Goal: Task Accomplishment & Management: Complete application form

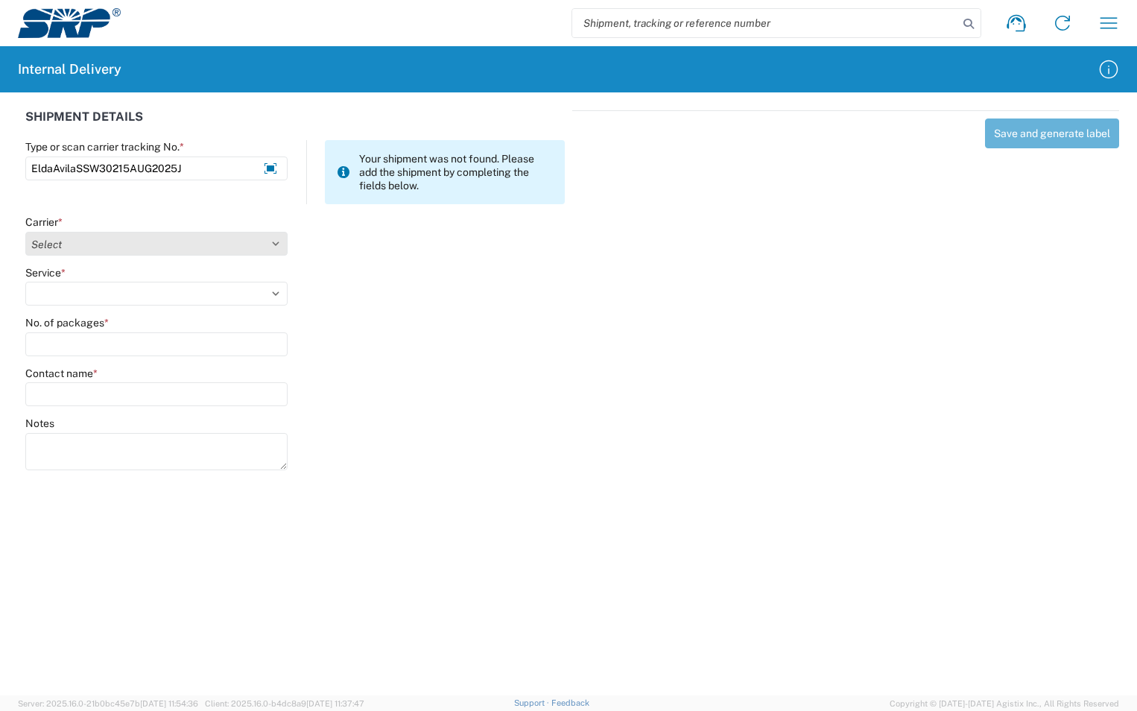
type input "EldaAvilaSSW30215AUG2025J"
click at [110, 244] on select "Select Amazon Logistics ATI Trucking BC Dimerco Logistics Empire Southwest FedE…" at bounding box center [156, 244] width 262 height 24
select select "18713"
click at [25, 232] on select "Select Amazon Logistics ATI Trucking BC Dimerco Logistics Empire Southwest FedE…" at bounding box center [156, 244] width 262 height 24
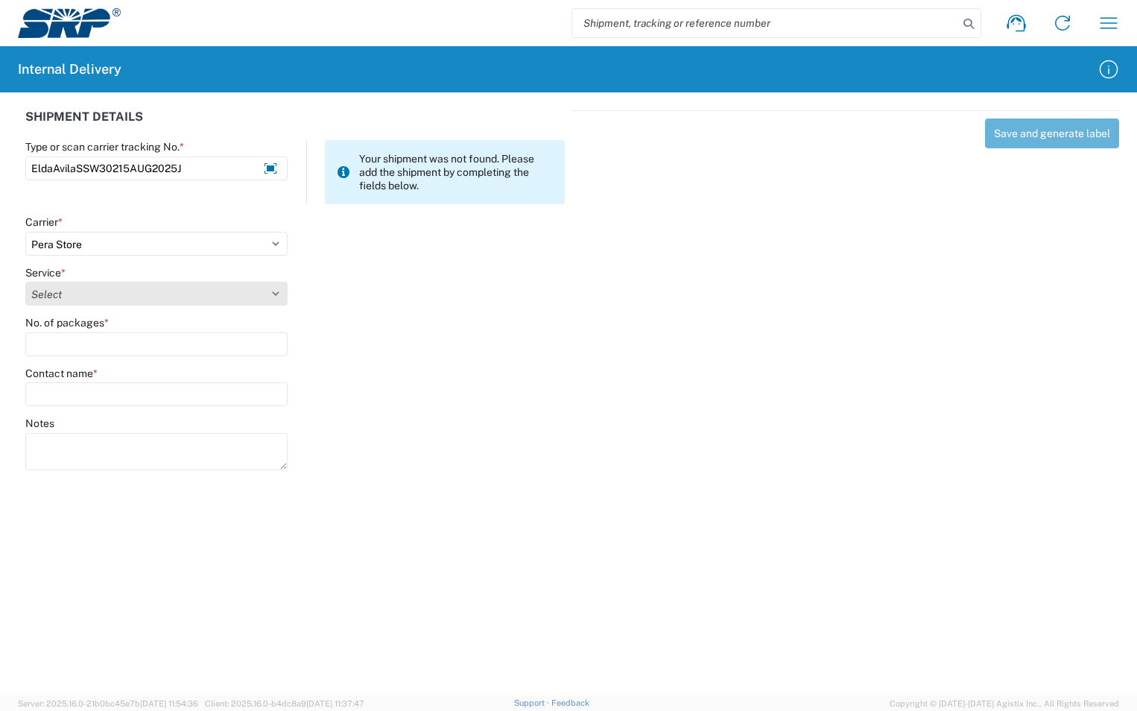
click at [92, 288] on select "Select Ground Inter-Office" at bounding box center [156, 294] width 262 height 24
select select "35763"
click at [25, 282] on select "Select Ground Inter-Office" at bounding box center [156, 294] width 262 height 24
click at [80, 352] on input "No. of packages *" at bounding box center [156, 344] width 262 height 24
type input "1"
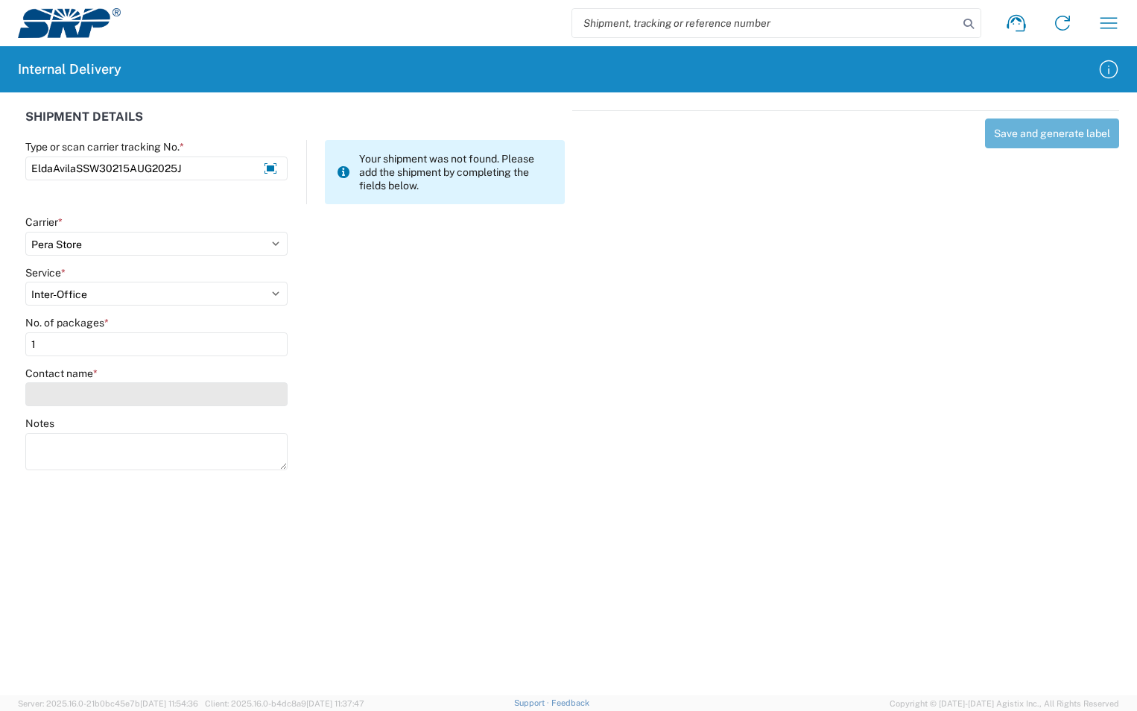
click at [86, 399] on input "Contact name *" at bounding box center [156, 394] width 262 height 24
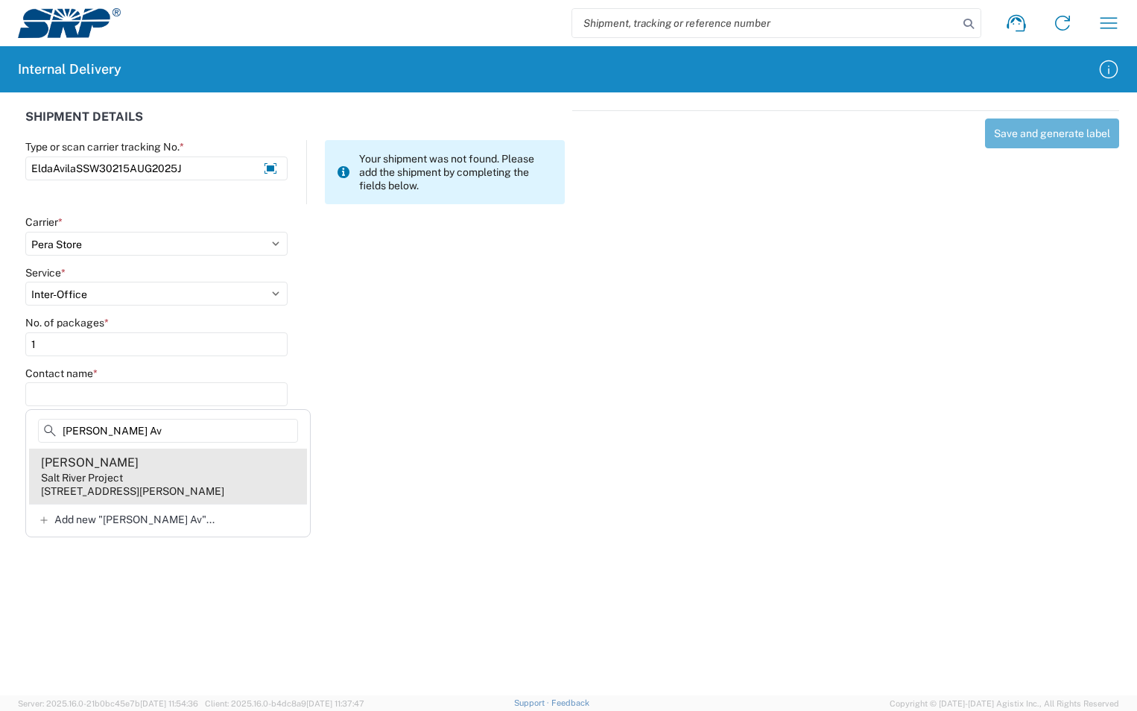
type input "Elda Av"
click at [112, 484] on div "3160 S Alma School Rd, SSW302, Mesa, AZ, 85210, US" at bounding box center [132, 490] width 183 height 13
type input "Elda Avila"
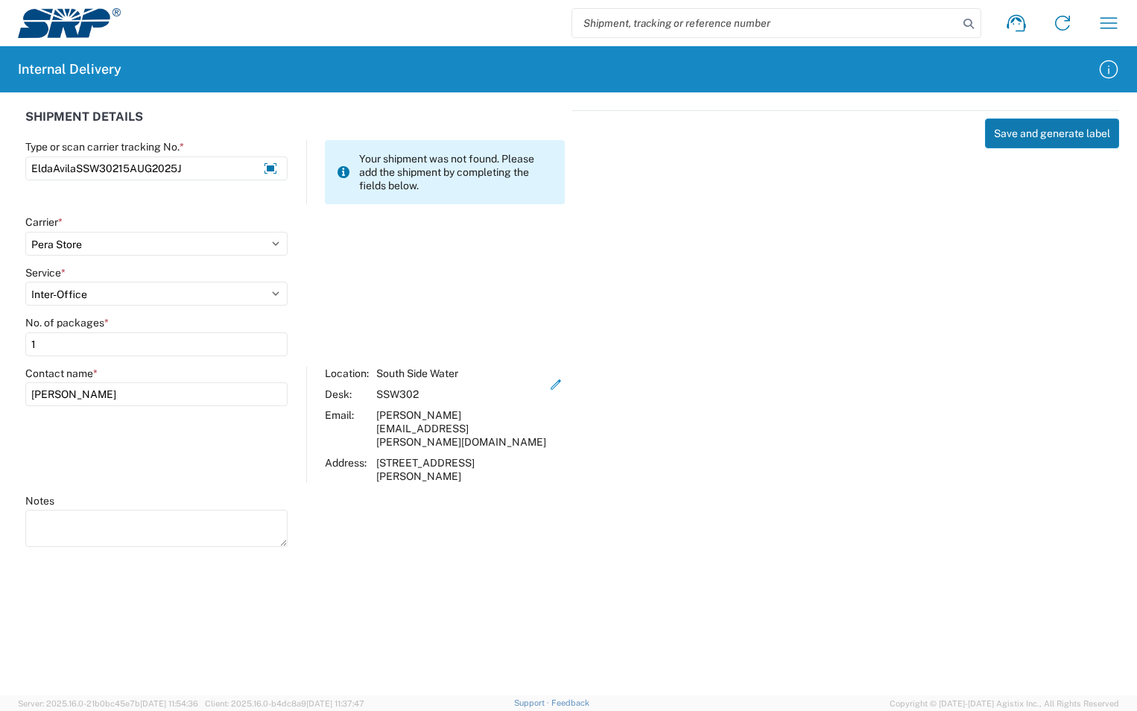
click at [1015, 138] on button "Save and generate label" at bounding box center [1052, 133] width 134 height 30
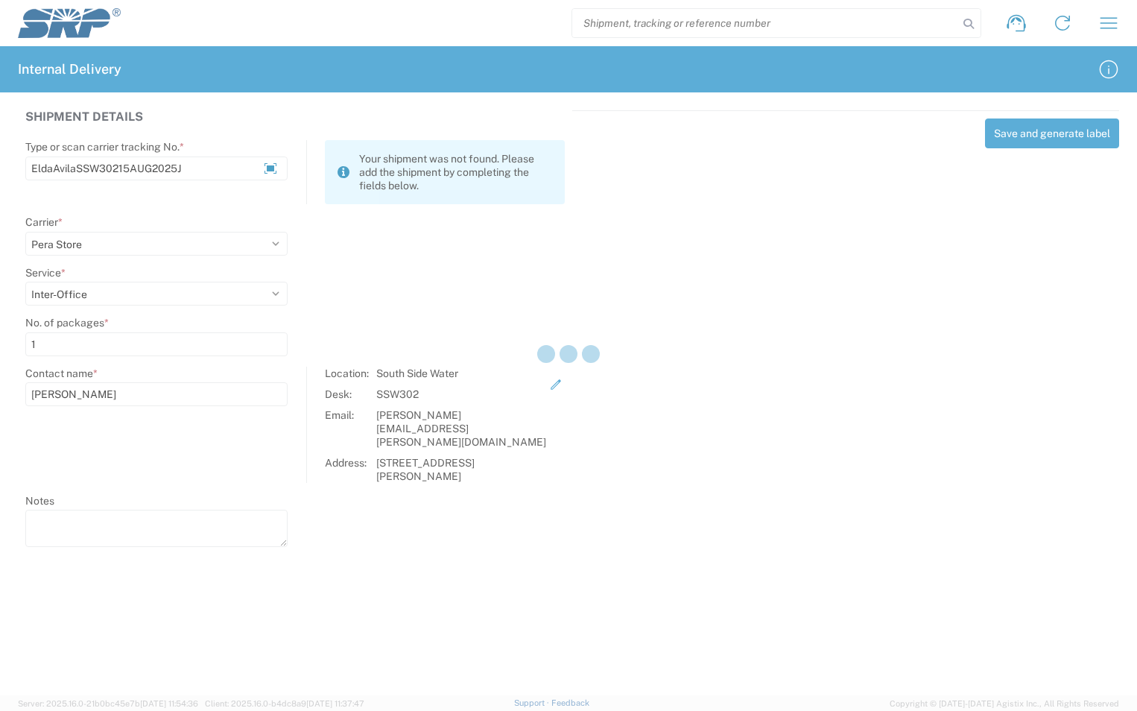
select select
